Goal: Task Accomplishment & Management: Complete application form

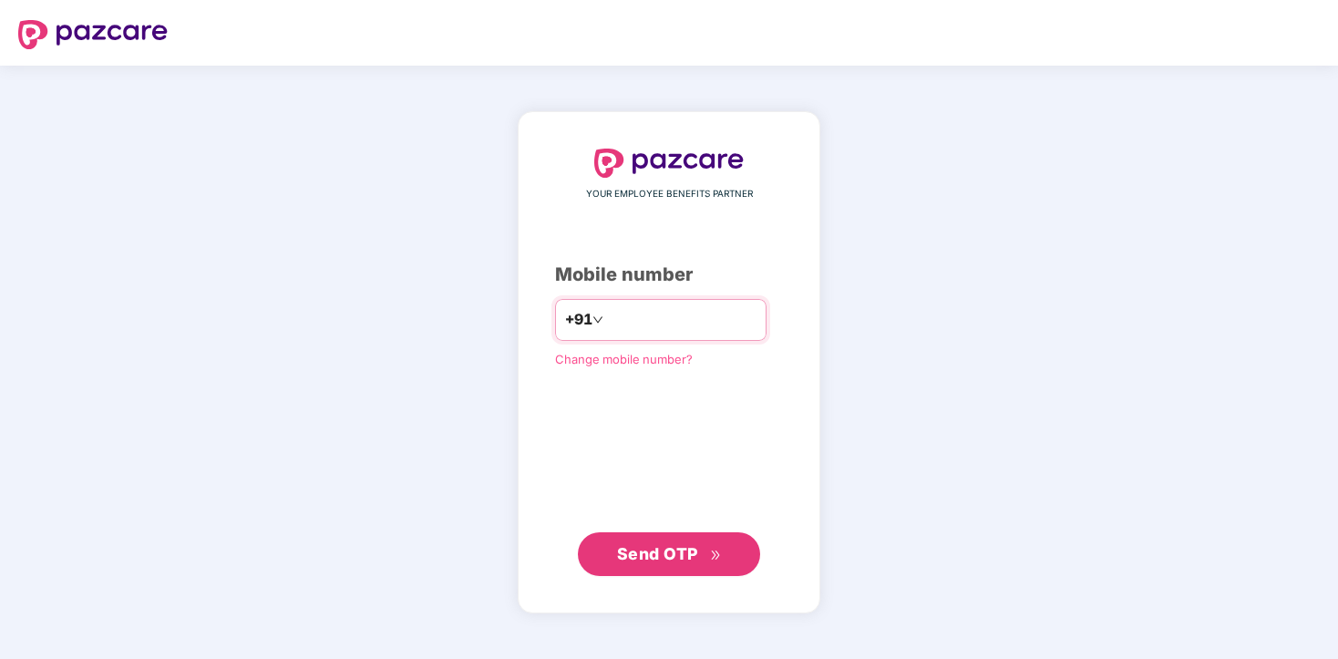
click at [693, 325] on input "number" at bounding box center [681, 319] width 149 height 29
type input "**********"
click at [662, 558] on span "Send OTP" at bounding box center [657, 553] width 81 height 19
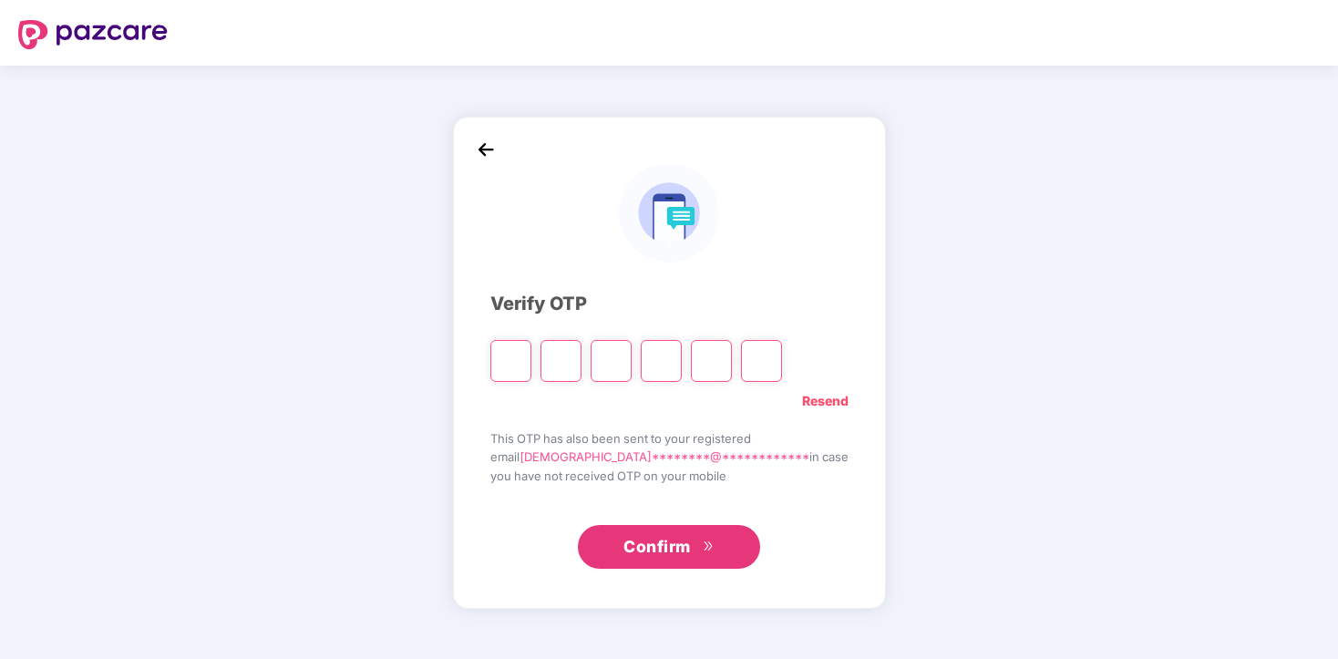
type input "*"
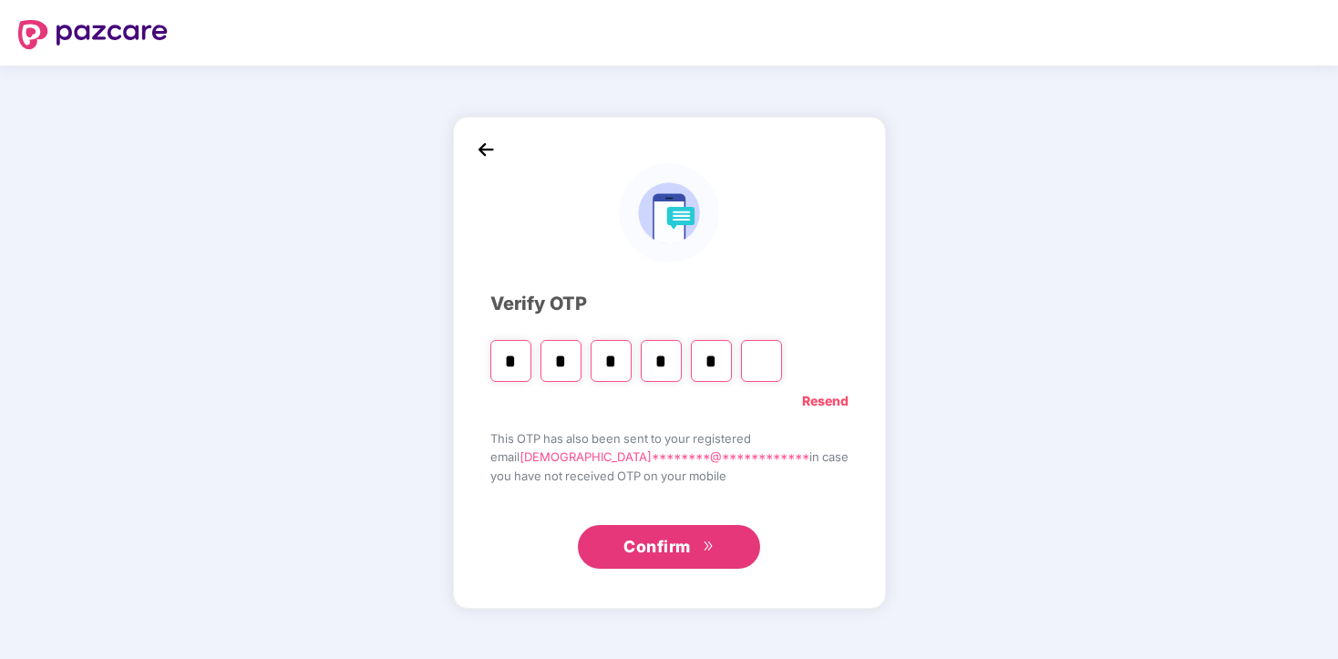
type input "*"
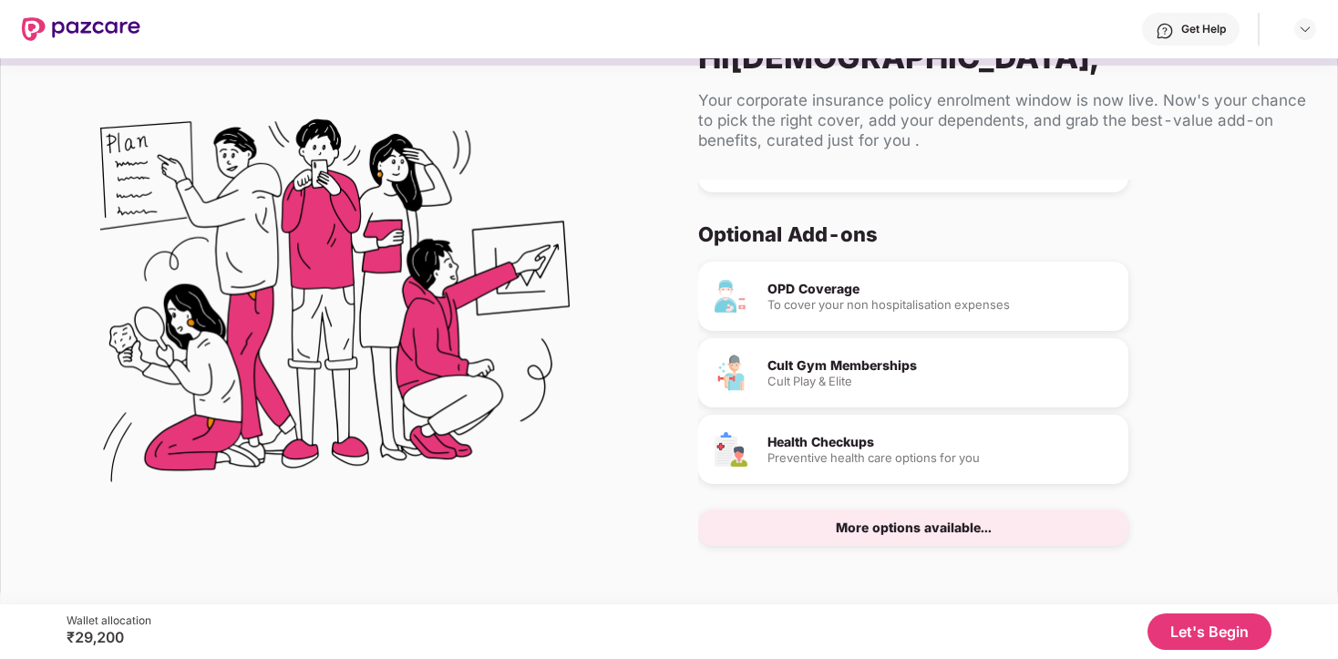
click at [1181, 639] on button "Let's Begin" at bounding box center [1210, 631] width 124 height 36
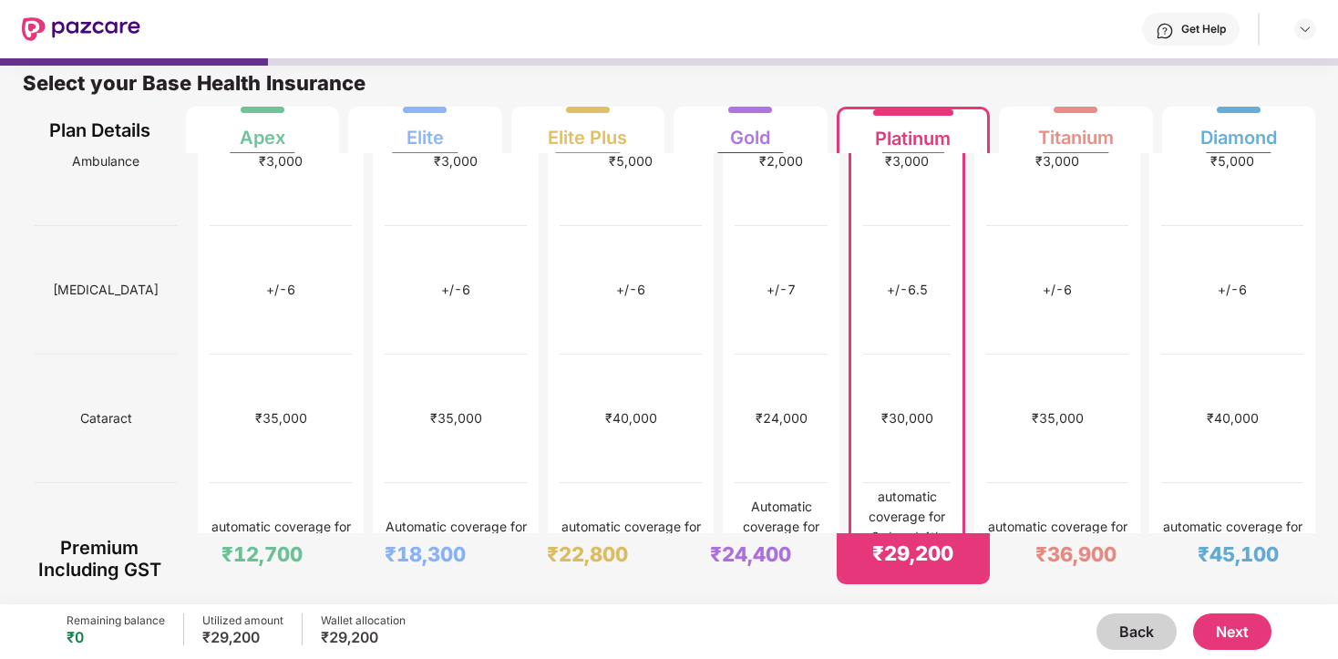
scroll to position [987, 0]
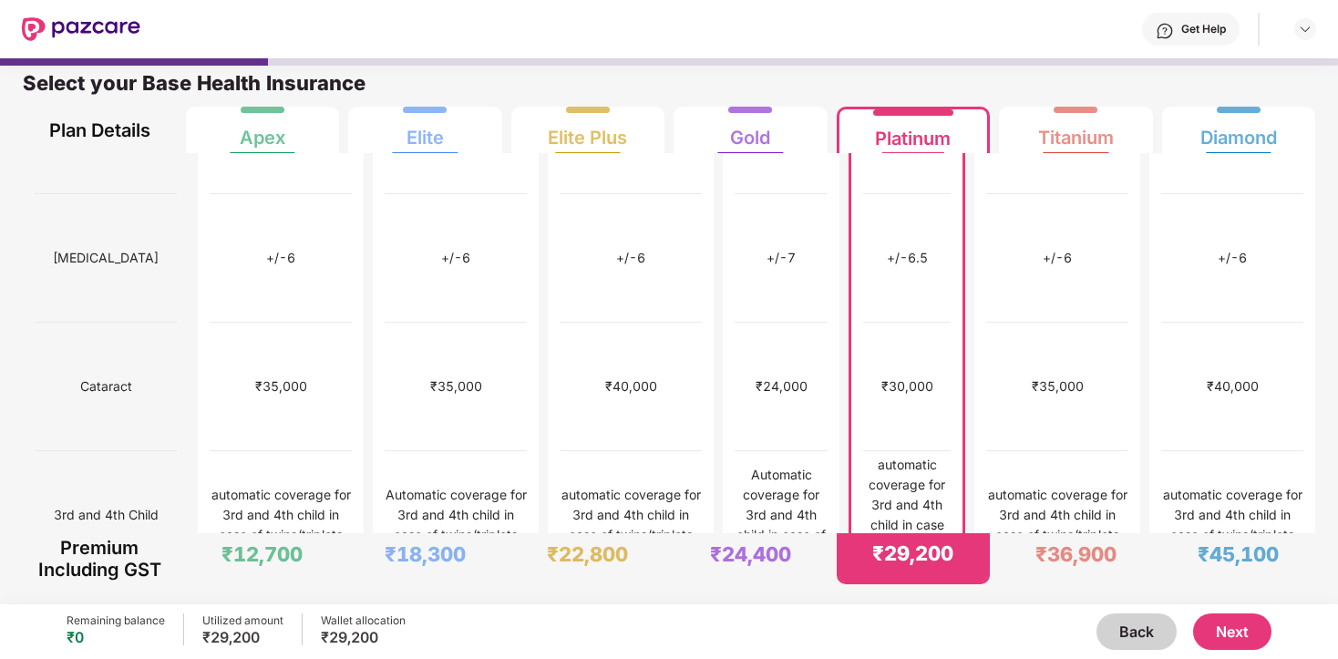
click at [1251, 628] on button "Next" at bounding box center [1232, 631] width 78 height 36
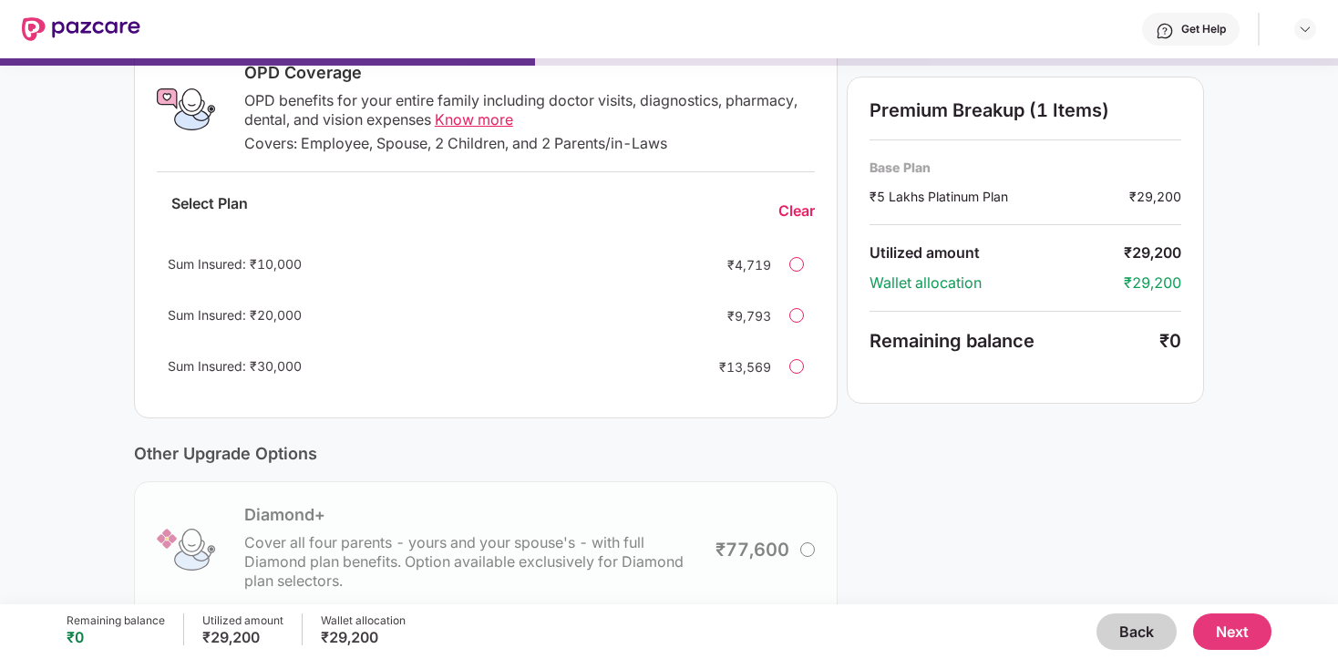
scroll to position [479, 0]
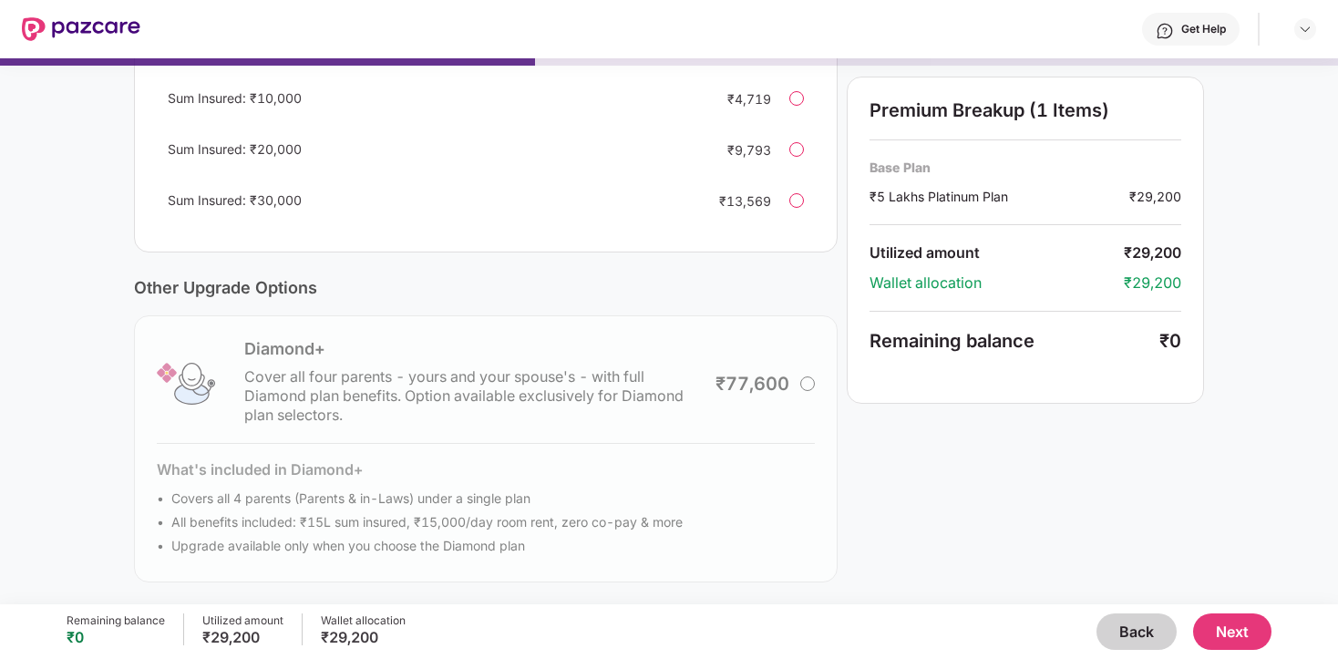
click at [1227, 623] on button "Next" at bounding box center [1232, 631] width 78 height 36
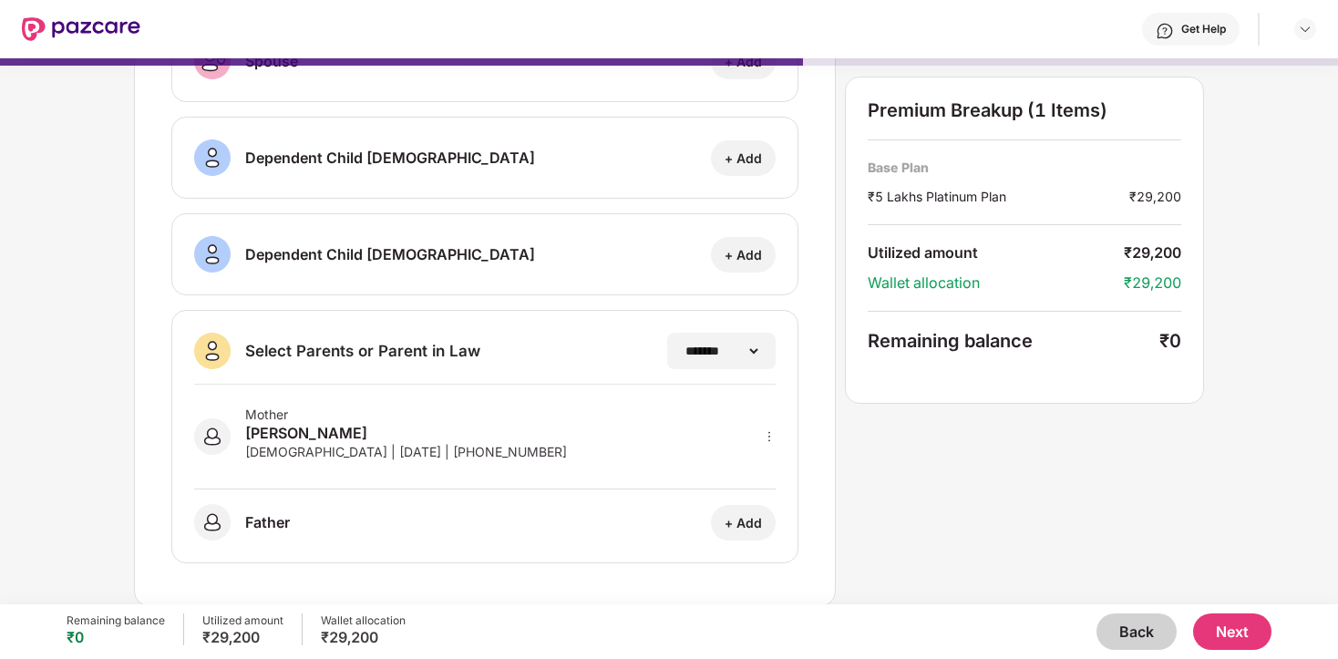
scroll to position [257, 0]
click at [1230, 626] on button "Next" at bounding box center [1232, 631] width 78 height 36
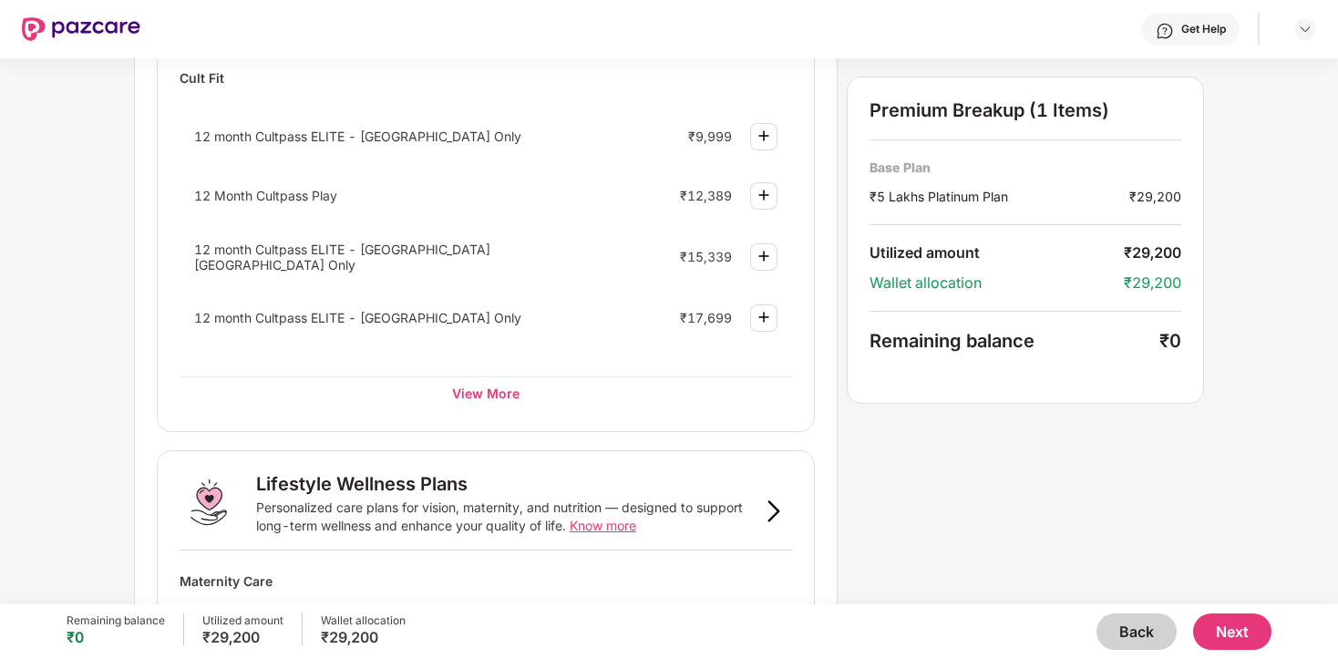
scroll to position [1137, 0]
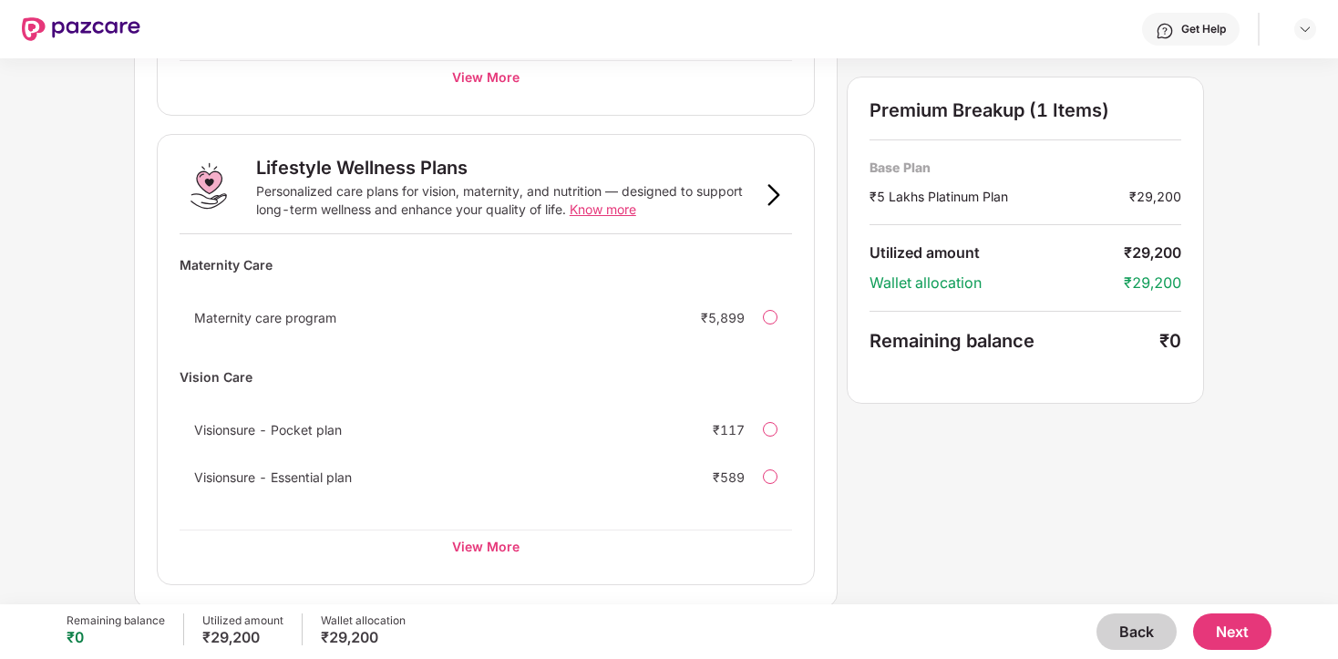
click at [1245, 635] on button "Next" at bounding box center [1232, 631] width 78 height 36
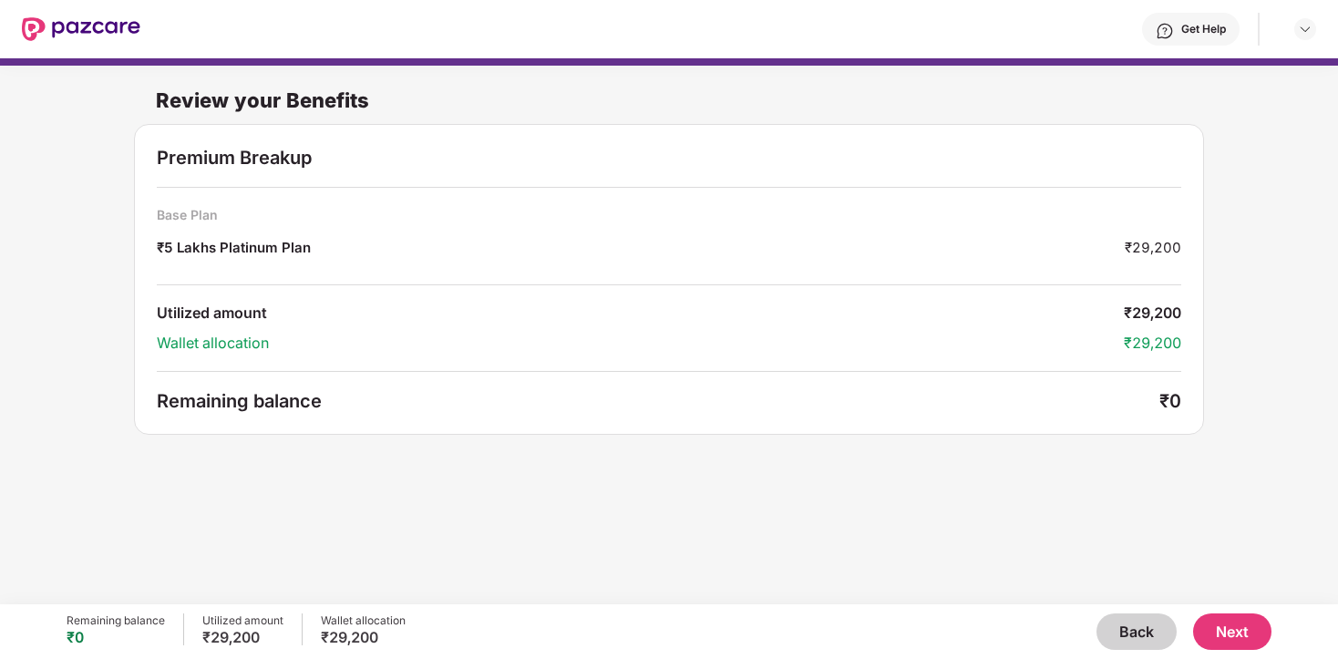
click at [1226, 626] on button "Next" at bounding box center [1232, 631] width 78 height 36
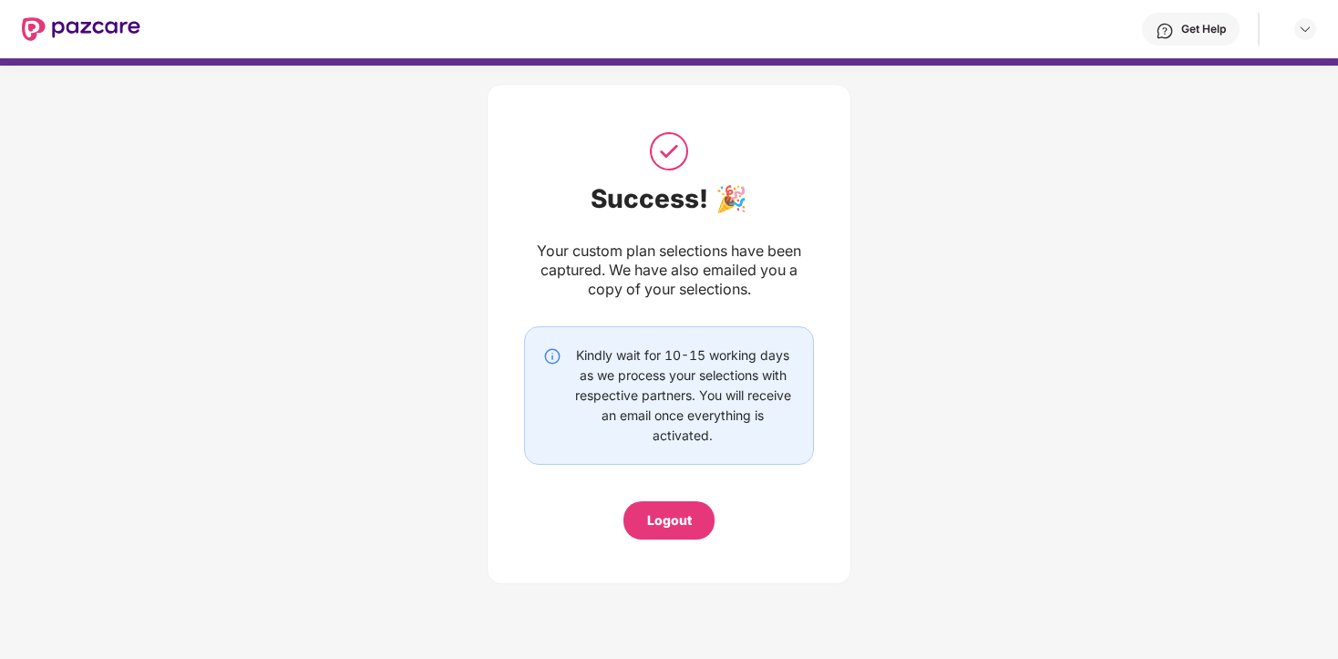
click at [691, 532] on div "Logout" at bounding box center [668, 520] width 91 height 38
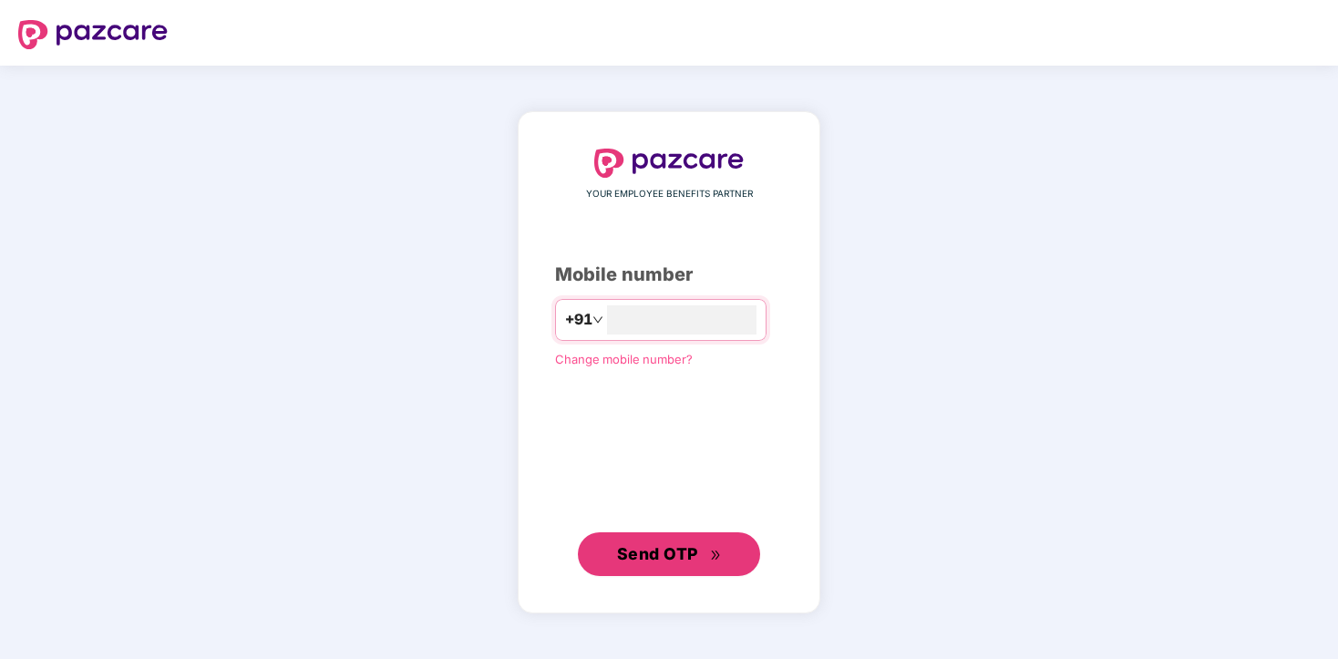
click at [691, 532] on button "Send OTP" at bounding box center [669, 554] width 182 height 44
